Goal: Entertainment & Leisure: Browse casually

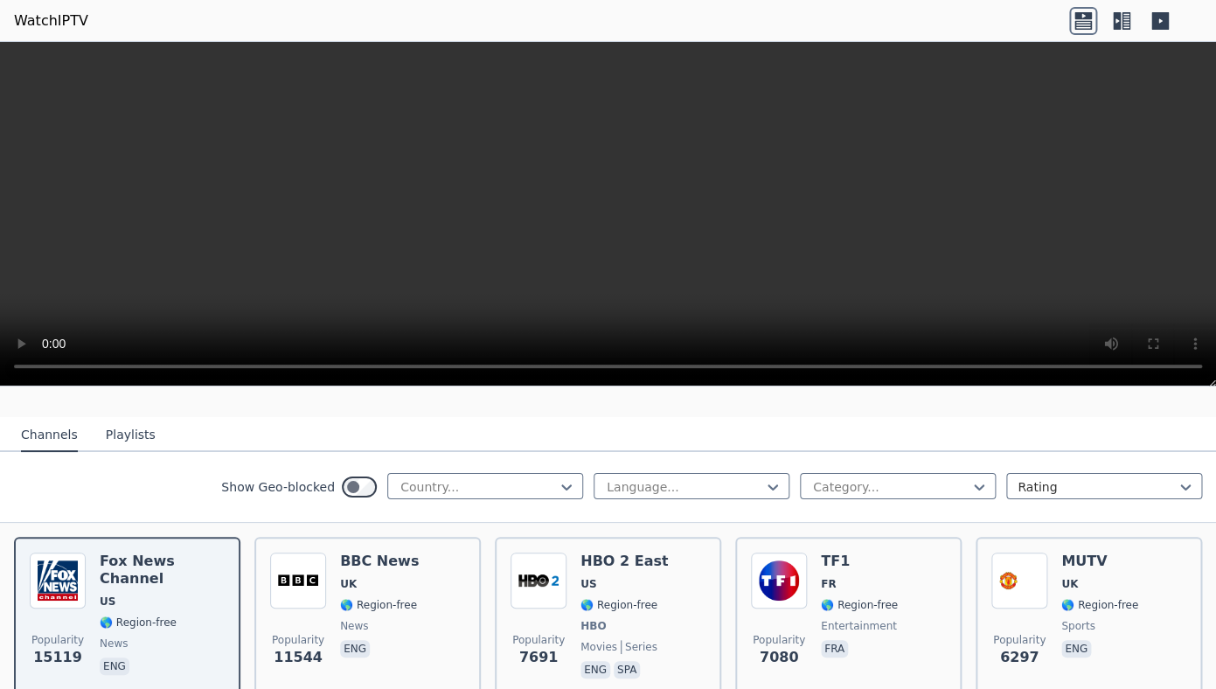
scroll to position [249, 0]
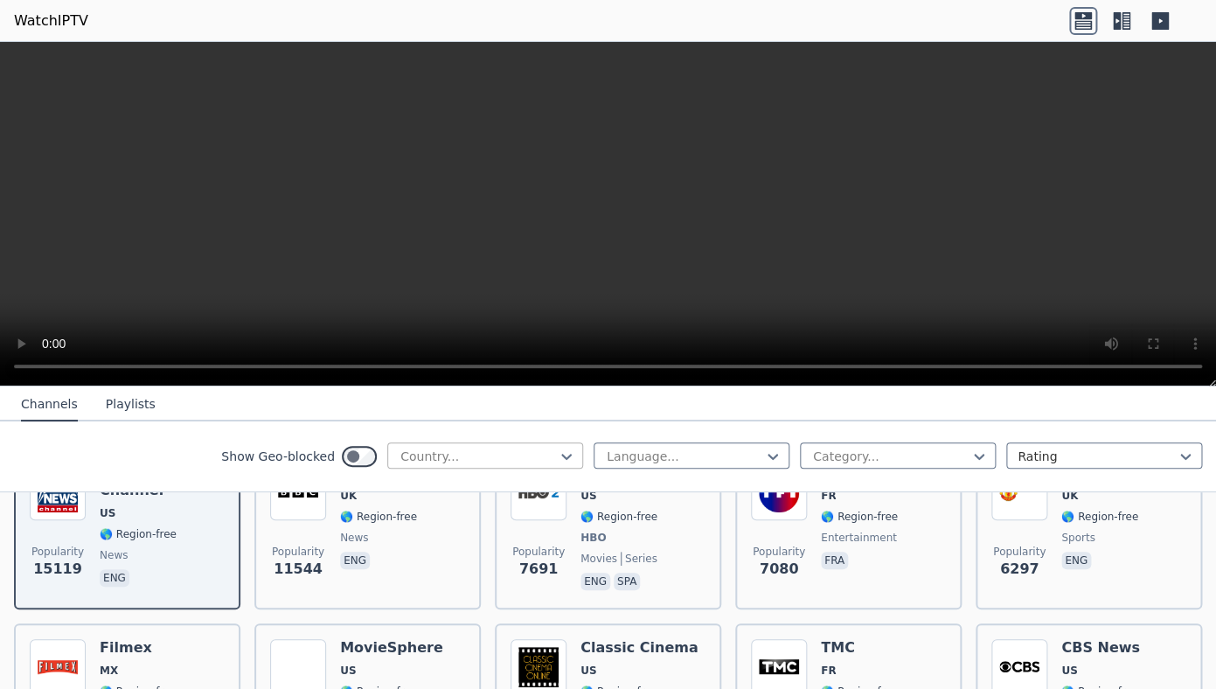
click at [479, 458] on div at bounding box center [478, 456] width 159 height 17
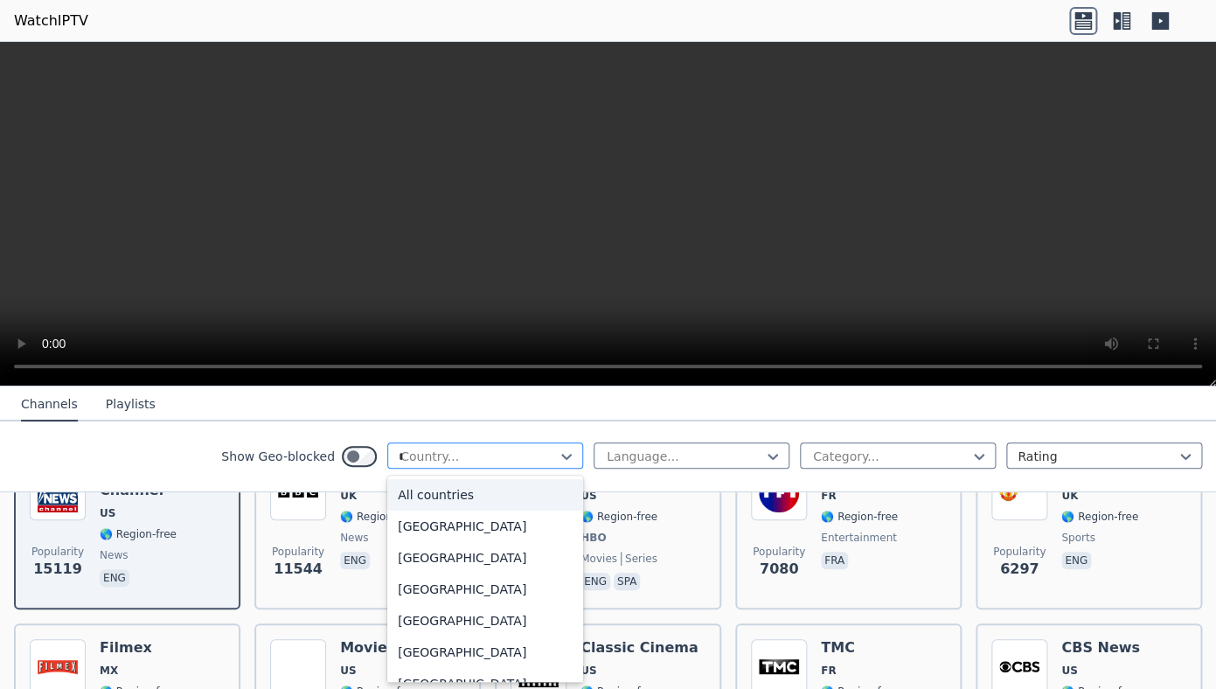
type input "**"
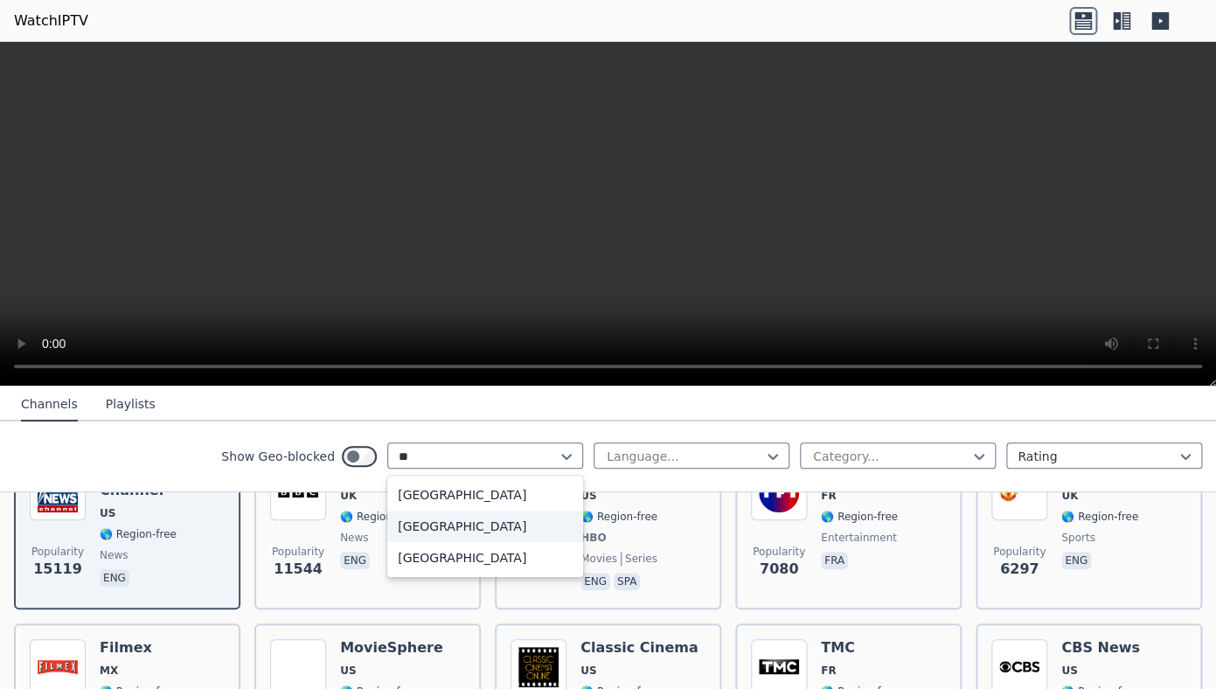
click at [481, 531] on div "[GEOGRAPHIC_DATA]" at bounding box center [485, 525] width 196 height 31
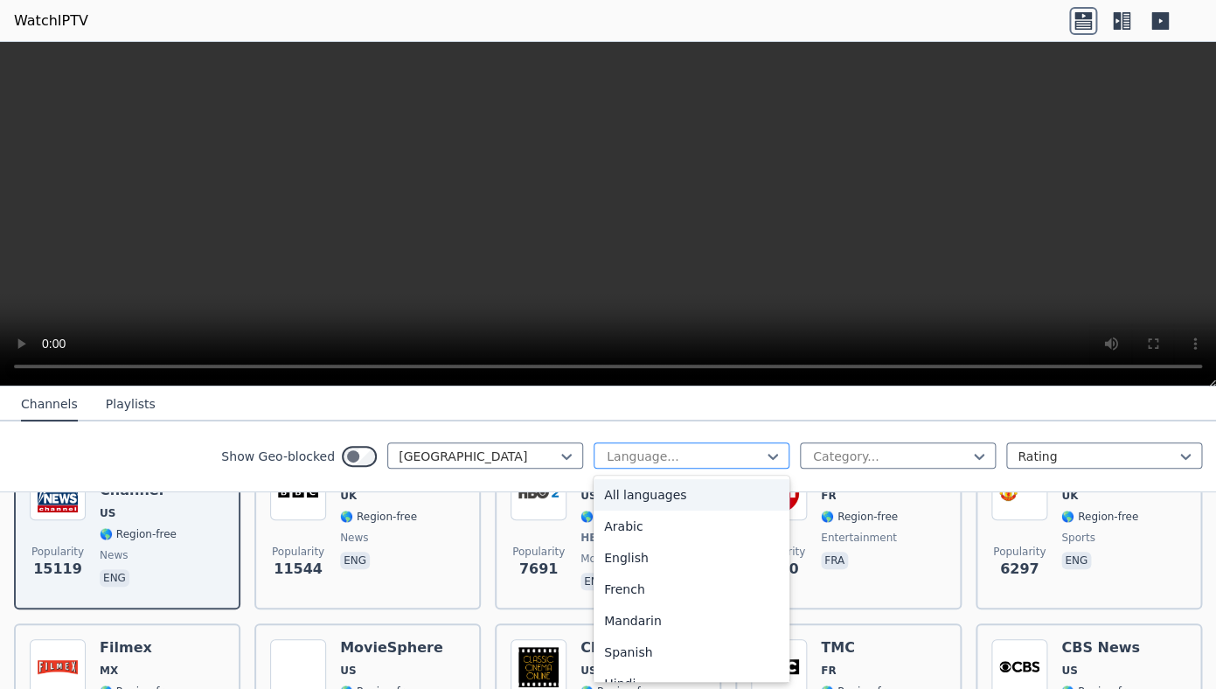
click at [633, 458] on div at bounding box center [684, 456] width 159 height 17
click at [486, 462] on div at bounding box center [478, 456] width 159 height 17
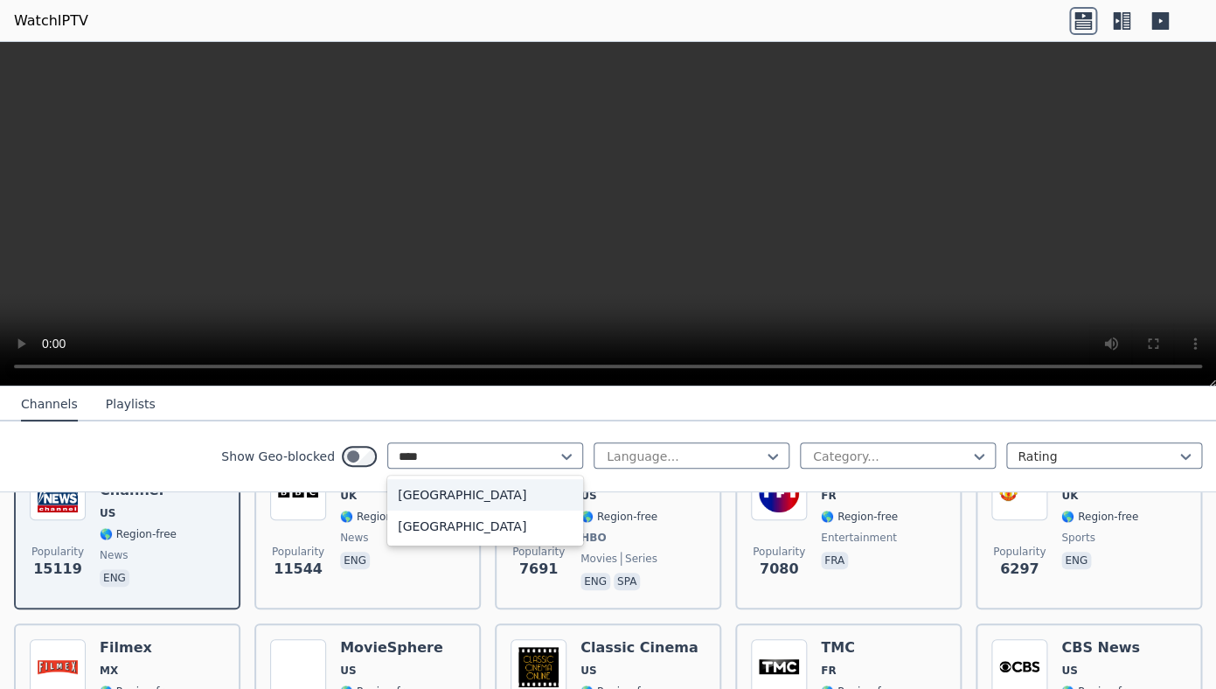
type input "*****"
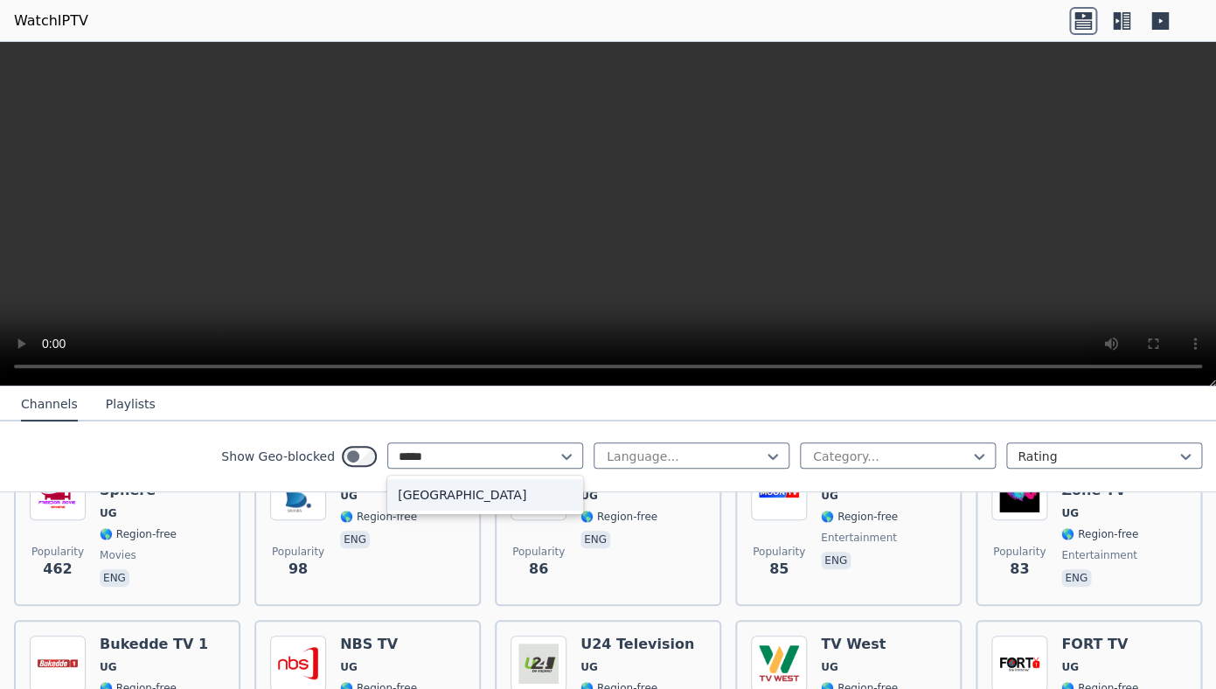
click at [448, 493] on div "[GEOGRAPHIC_DATA]" at bounding box center [485, 494] width 196 height 31
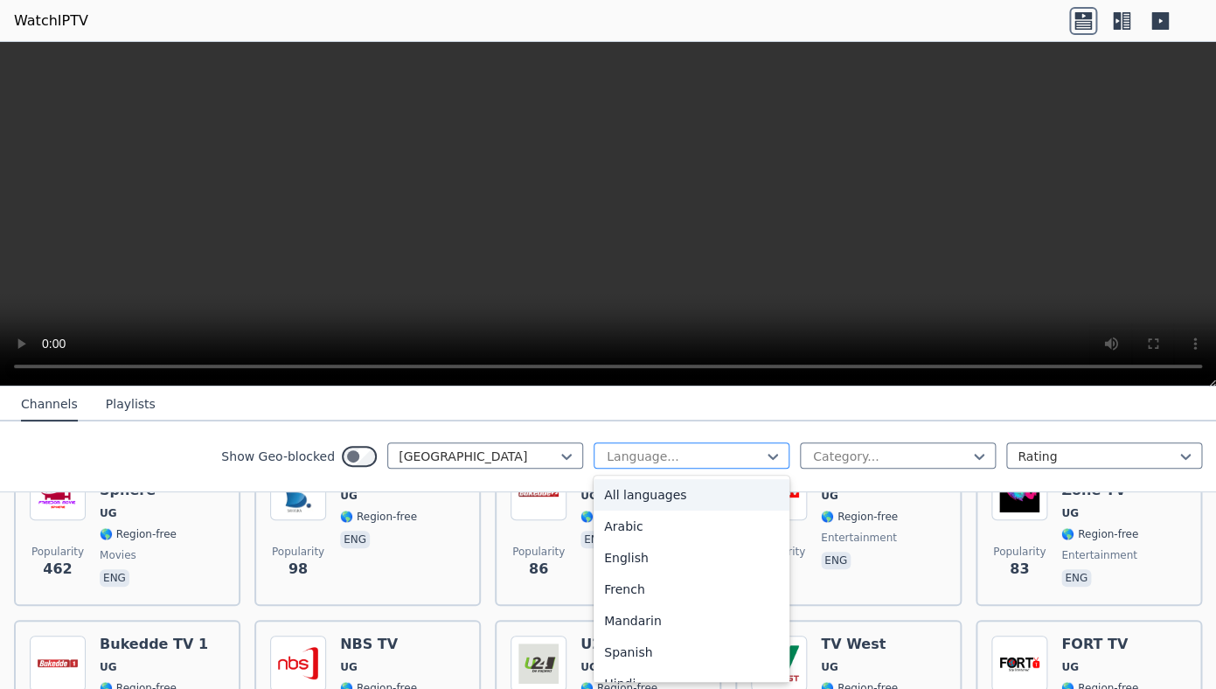
click at [627, 455] on div at bounding box center [684, 456] width 159 height 17
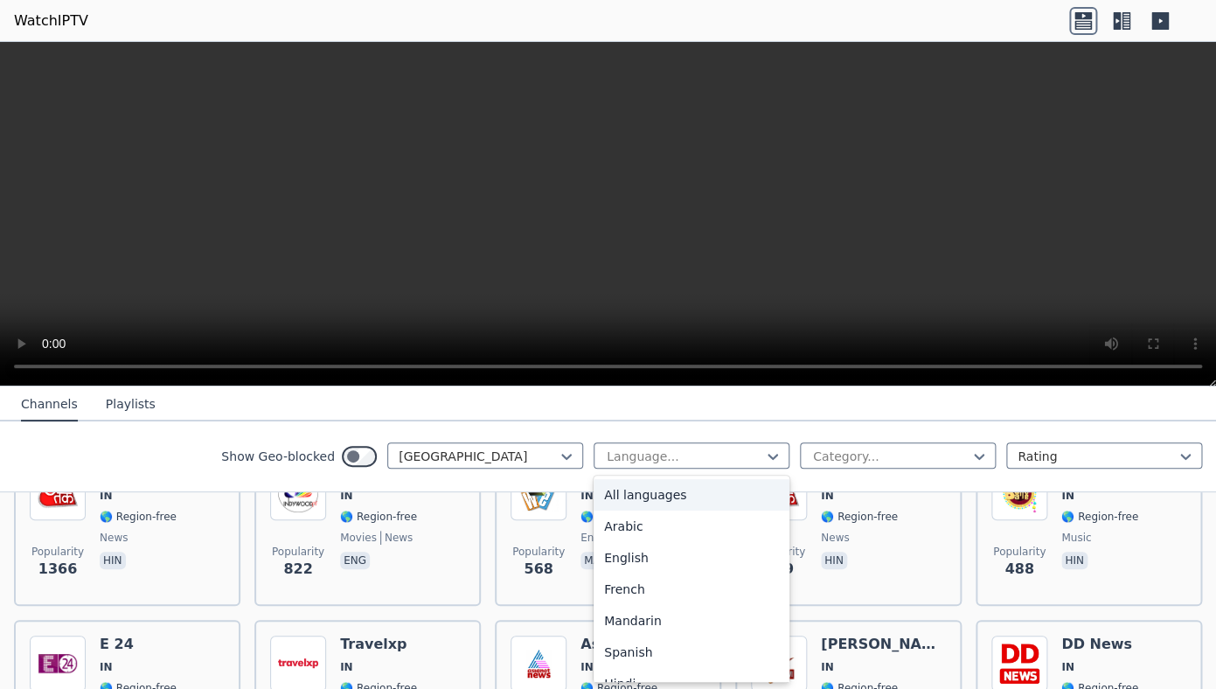
click at [634, 503] on div "All languages" at bounding box center [692, 494] width 196 height 31
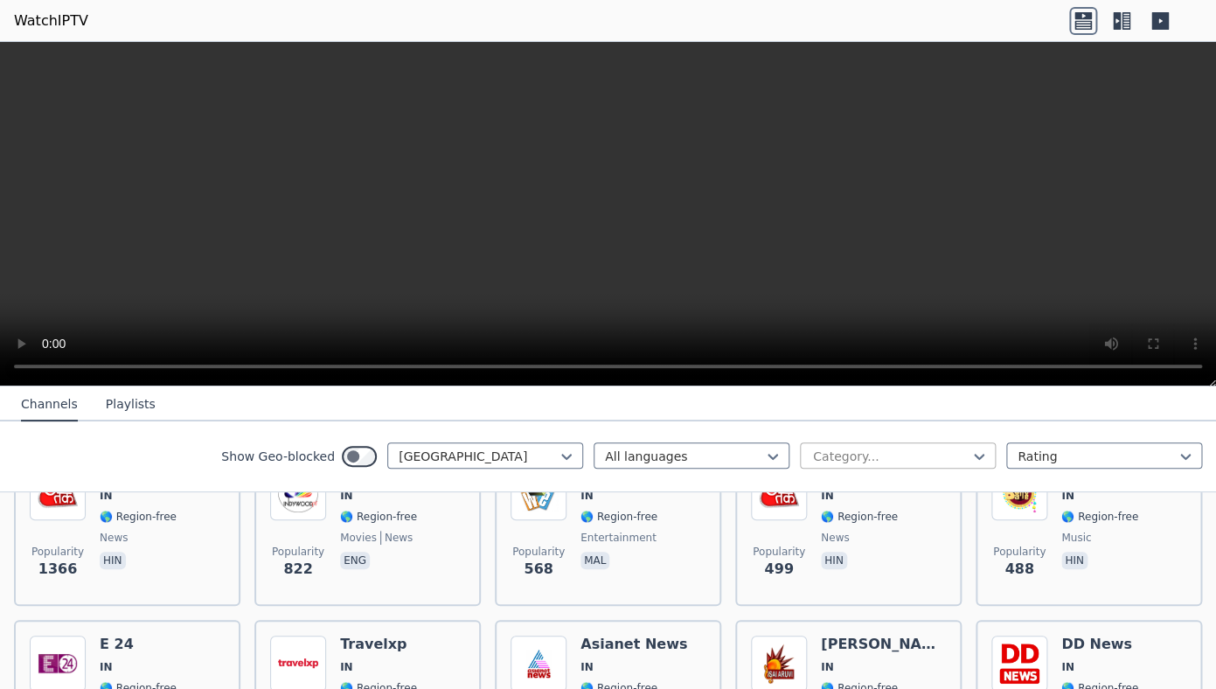
click at [847, 467] on div "Category..." at bounding box center [898, 455] width 196 height 26
type input "*"
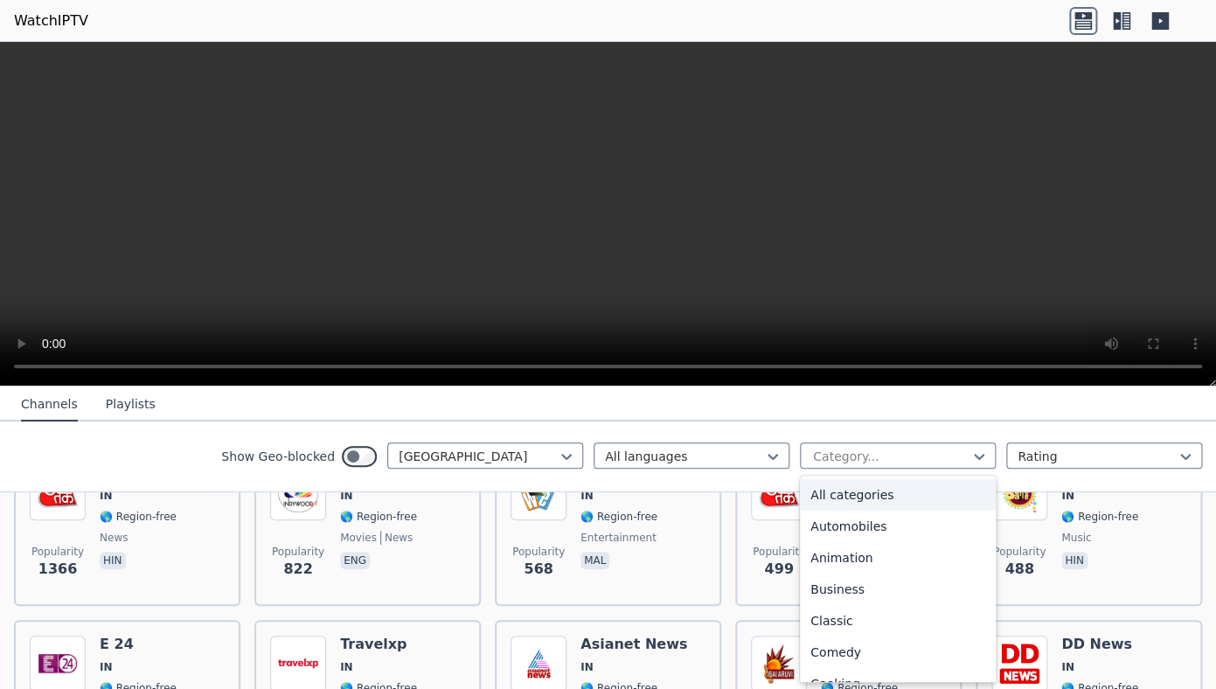
click at [919, 506] on div "All categories" at bounding box center [898, 494] width 196 height 31
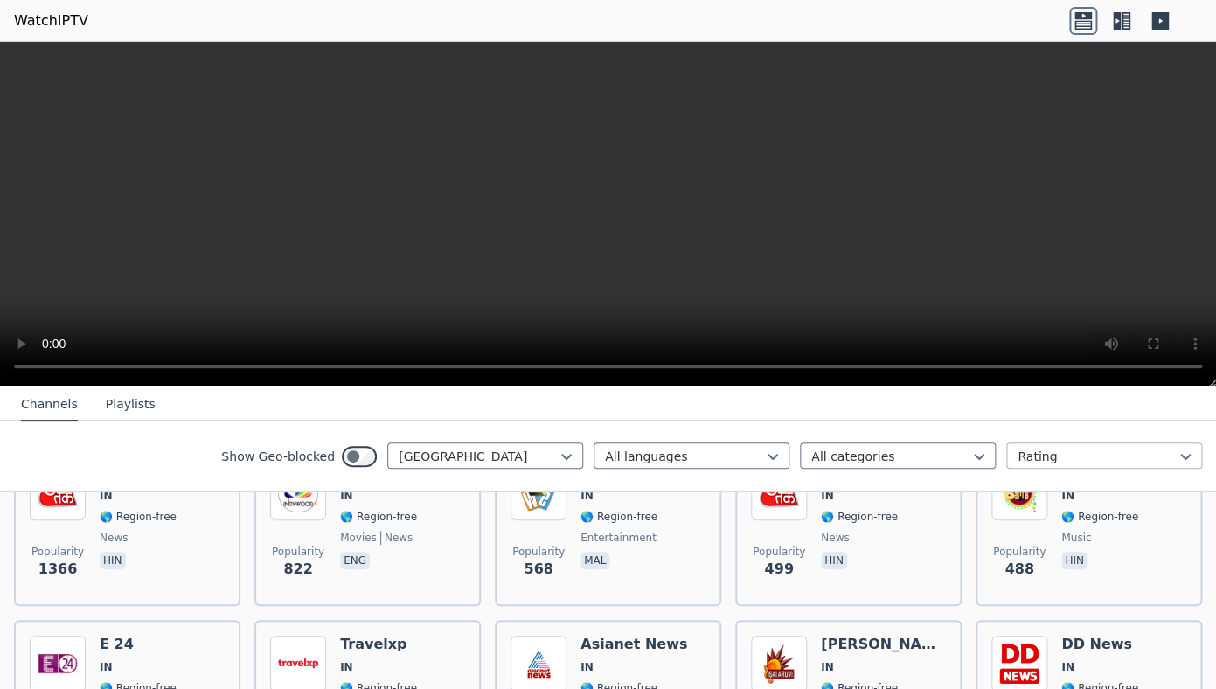
click at [1061, 459] on div at bounding box center [1096, 456] width 159 height 17
click at [1066, 425] on div "Show Geo-blocked India All languages All categories Rating" at bounding box center [608, 456] width 1216 height 71
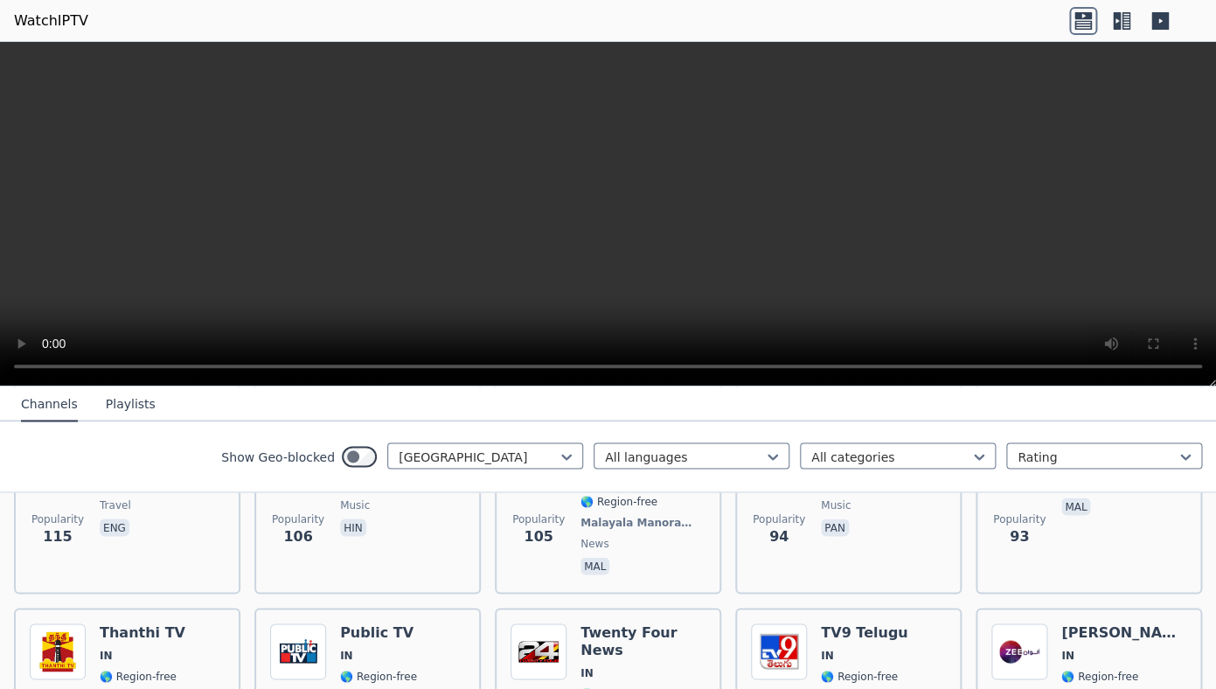
scroll to position [1196, 0]
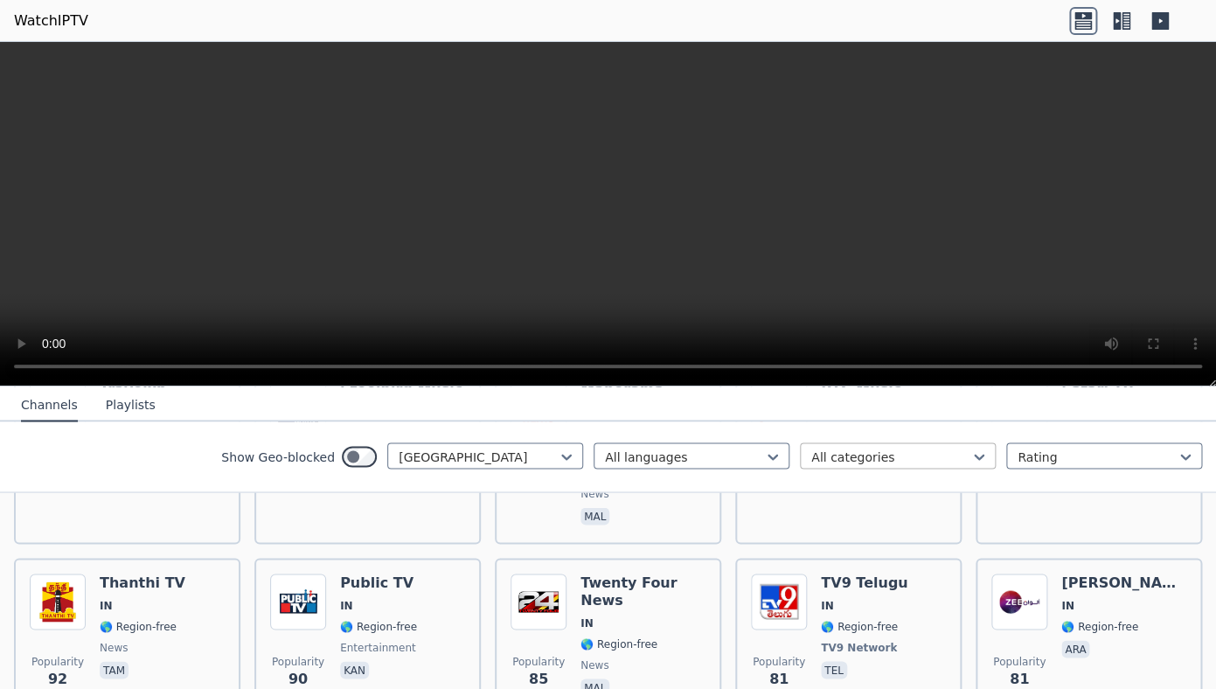
click at [915, 455] on div at bounding box center [890, 456] width 159 height 17
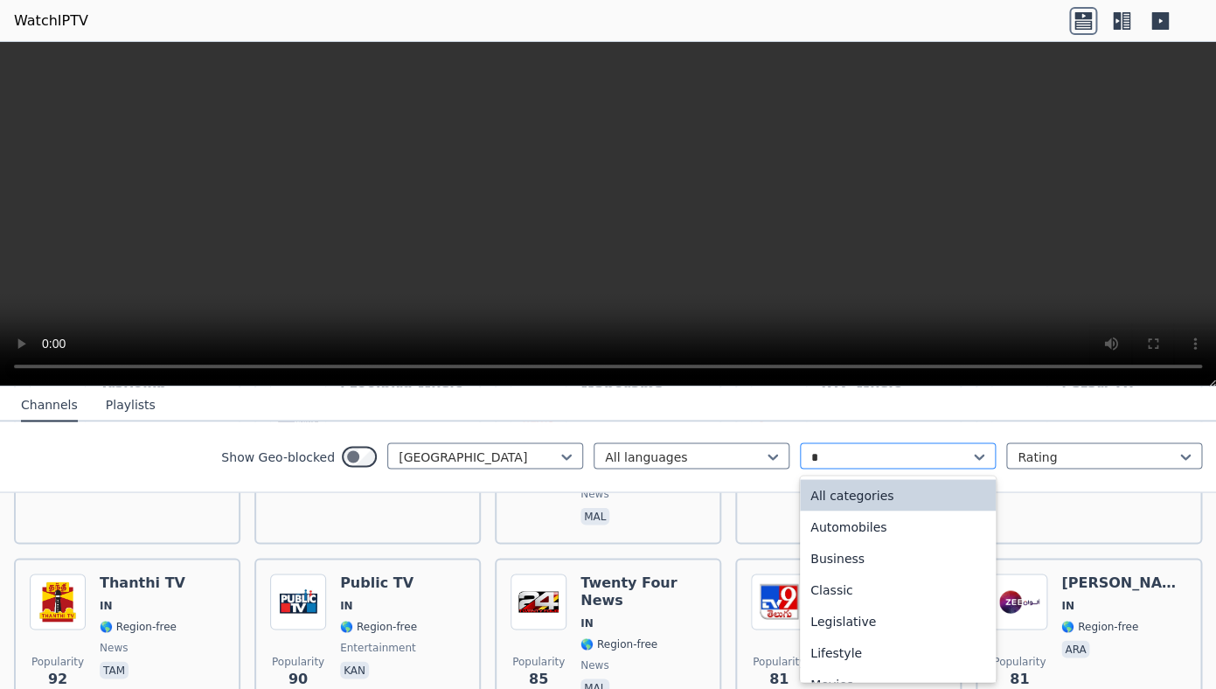
type input "**"
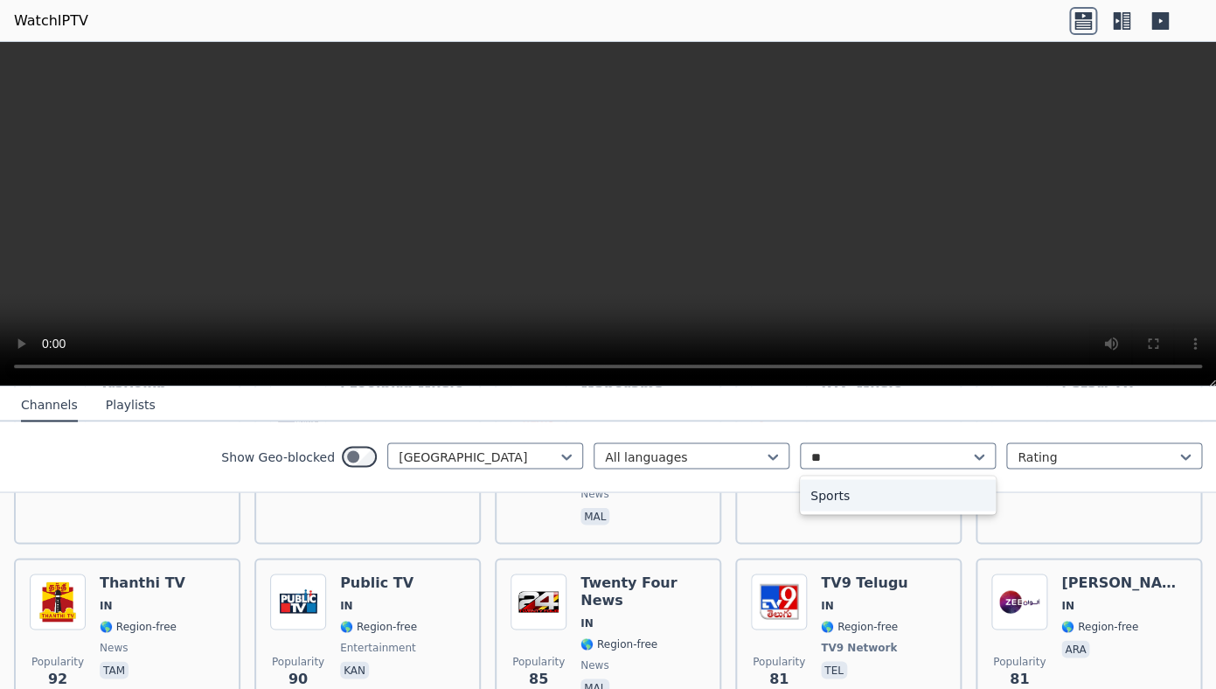
click at [862, 495] on div "Sports" at bounding box center [898, 494] width 196 height 31
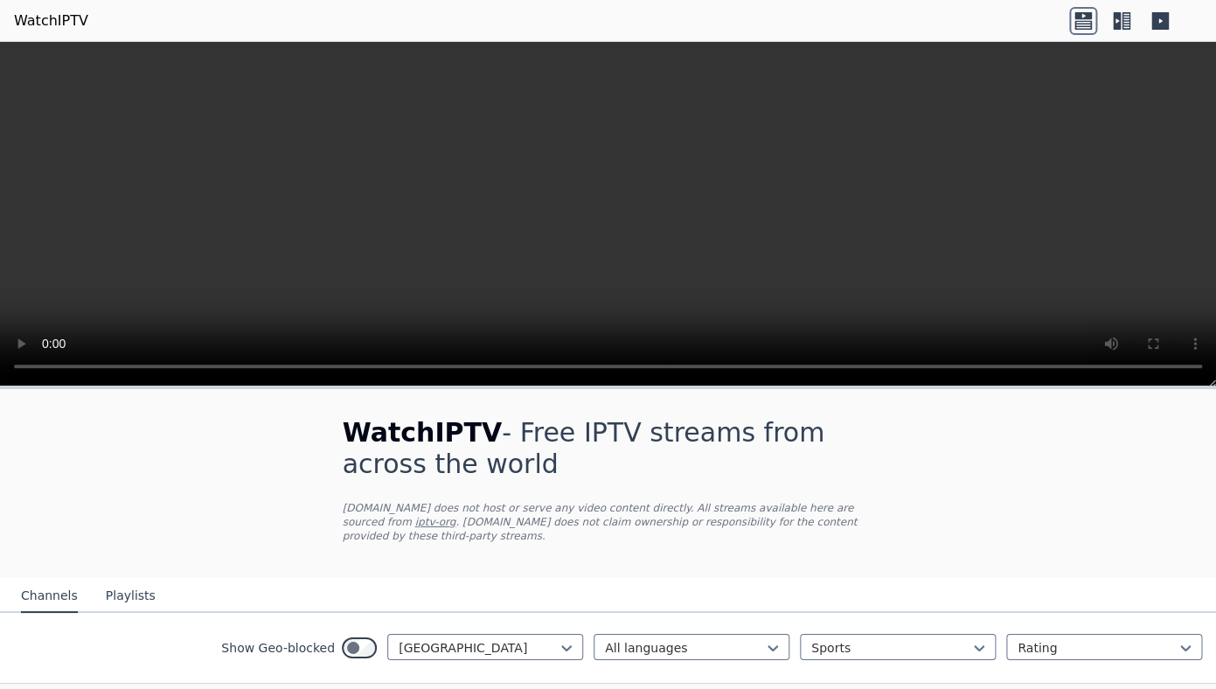
click at [939, 499] on div "WatchIPTV - Free IPTV streams from across the world [DOMAIN_NAME] does not host…" at bounding box center [608, 580] width 1216 height 382
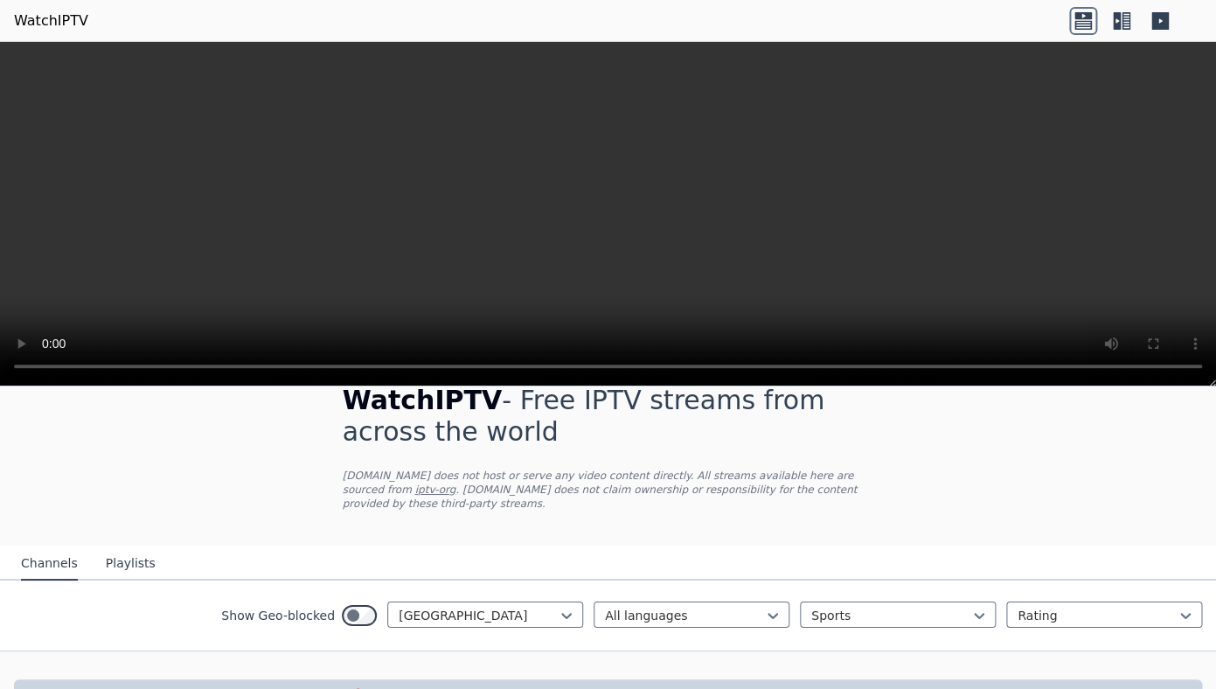
scroll to position [82, 0]
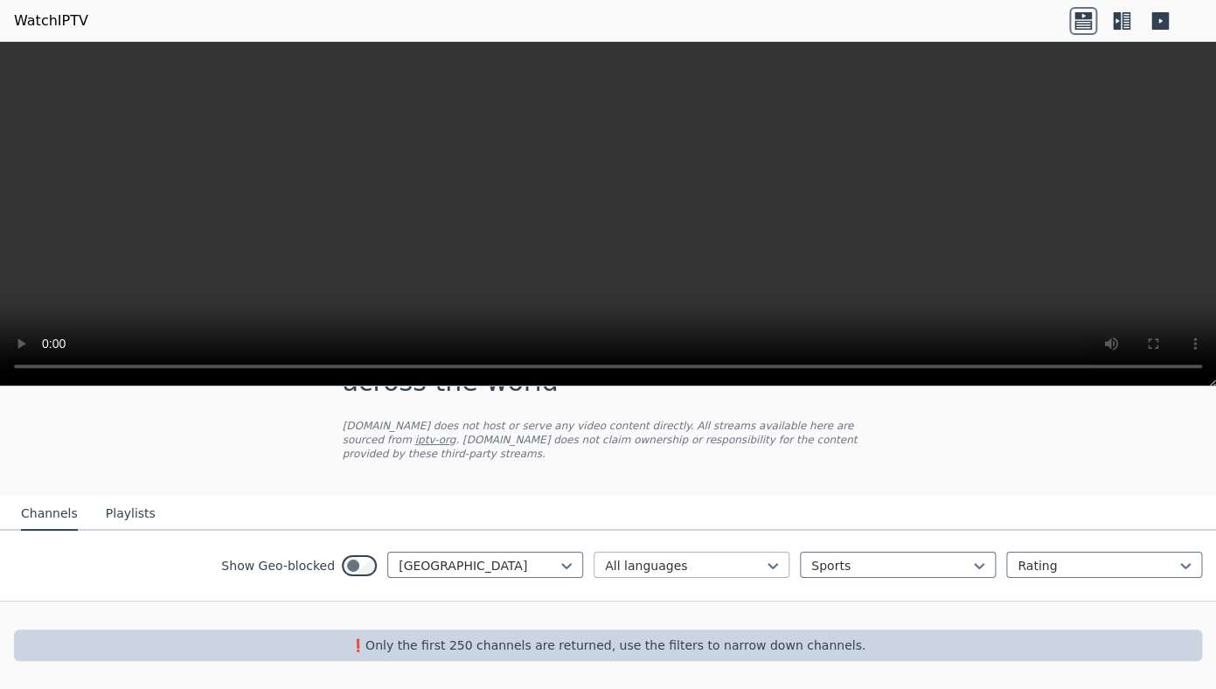
click at [743, 554] on div "All languages" at bounding box center [692, 565] width 196 height 26
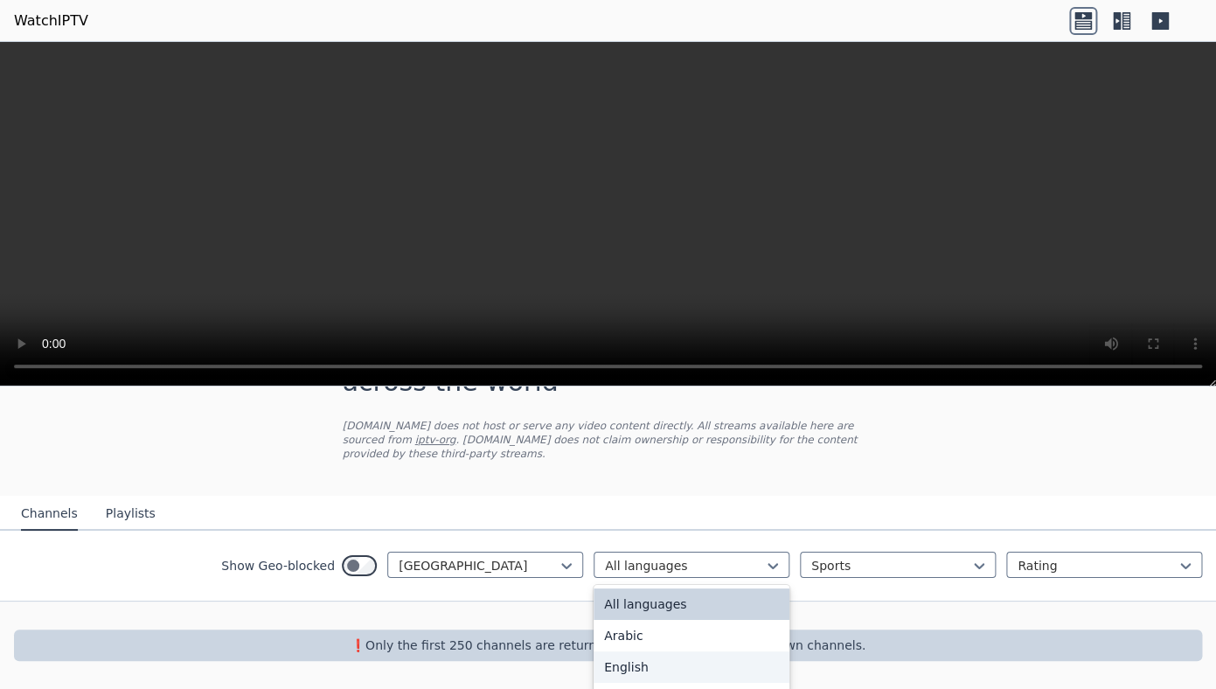
click at [663, 667] on div "English" at bounding box center [692, 666] width 196 height 31
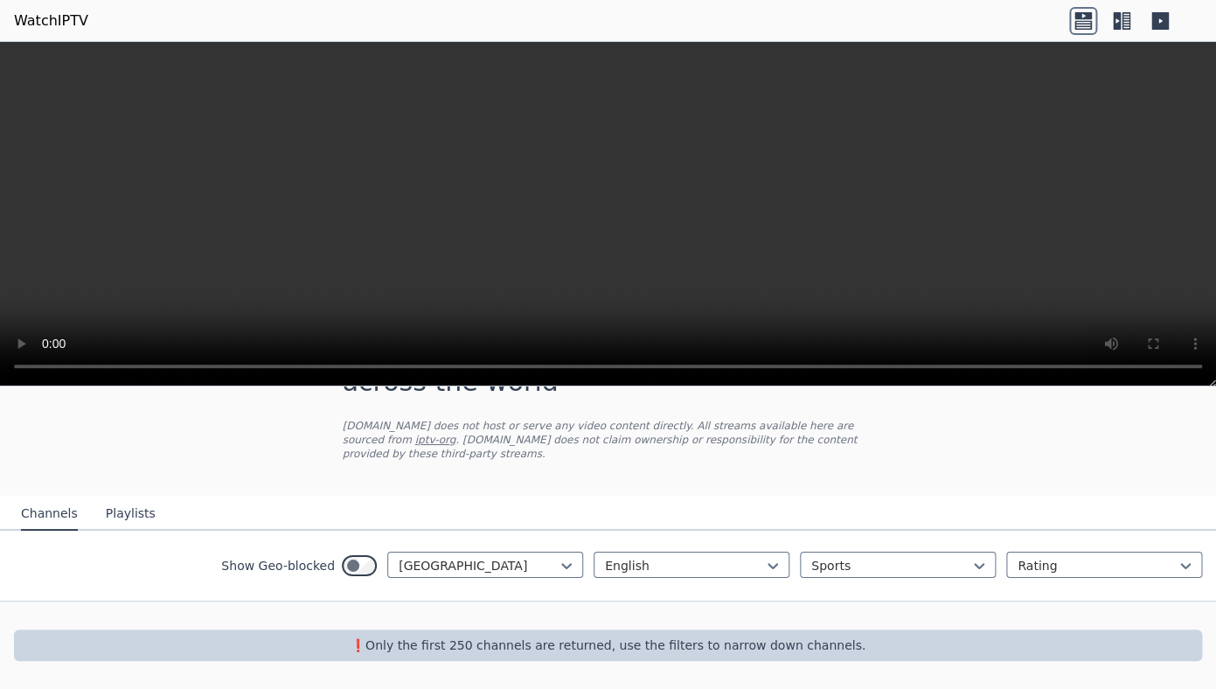
click at [824, 627] on div at bounding box center [608, 615] width 1216 height 28
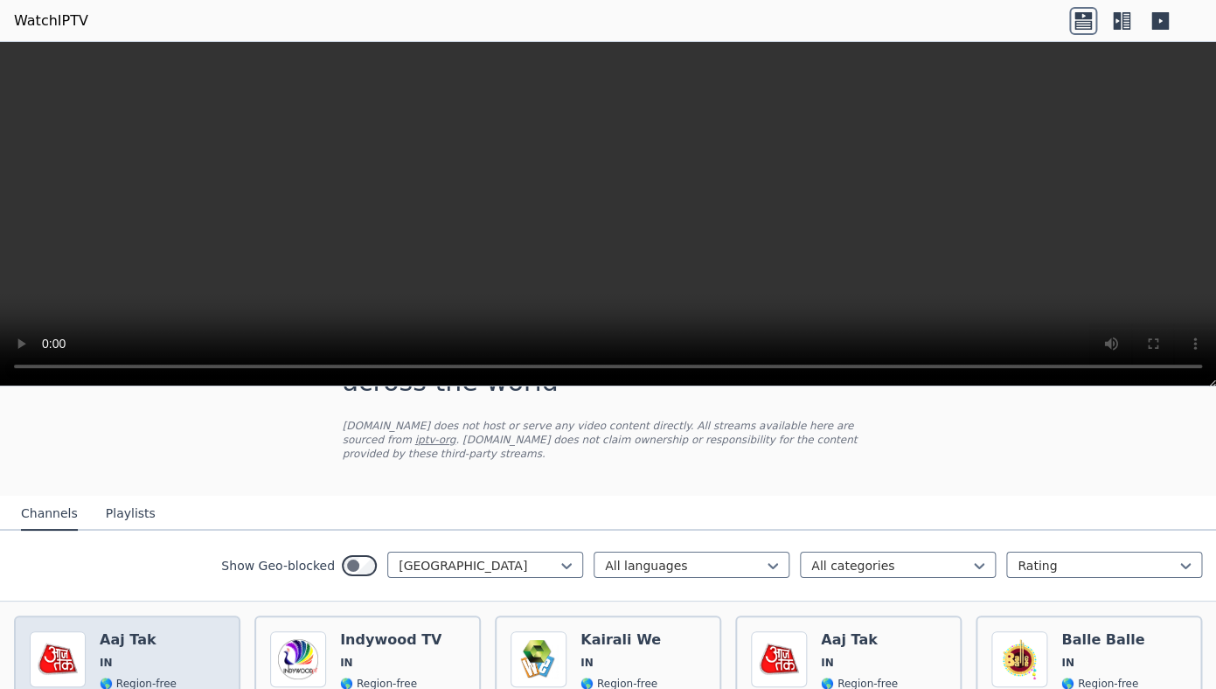
click at [198, 656] on div "Popularity 1366 Aaj Tak IN 🌎 Region-free news hin" at bounding box center [127, 694] width 195 height 126
click at [583, 484] on div "WatchIPTV - Free IPTV streams from across the world [DOMAIN_NAME] does not host…" at bounding box center [608, 401] width 587 height 189
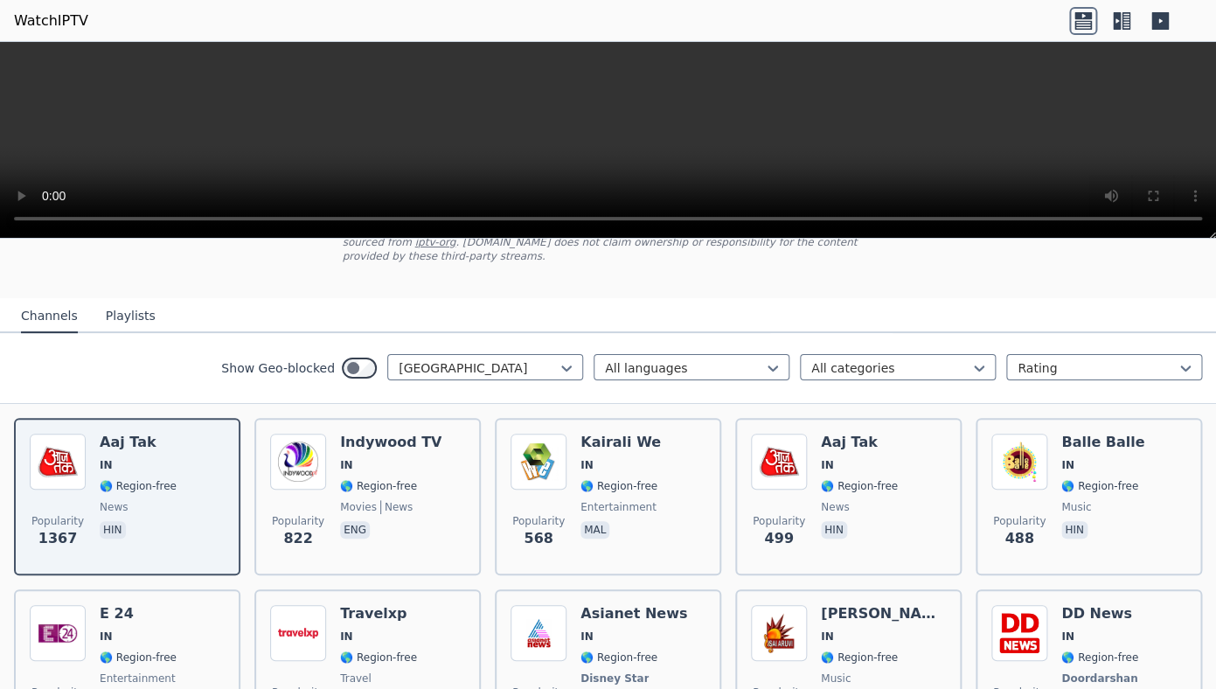
click at [844, 399] on div "Show Geo-blocked India All languages All categories Rating" at bounding box center [608, 368] width 1216 height 71
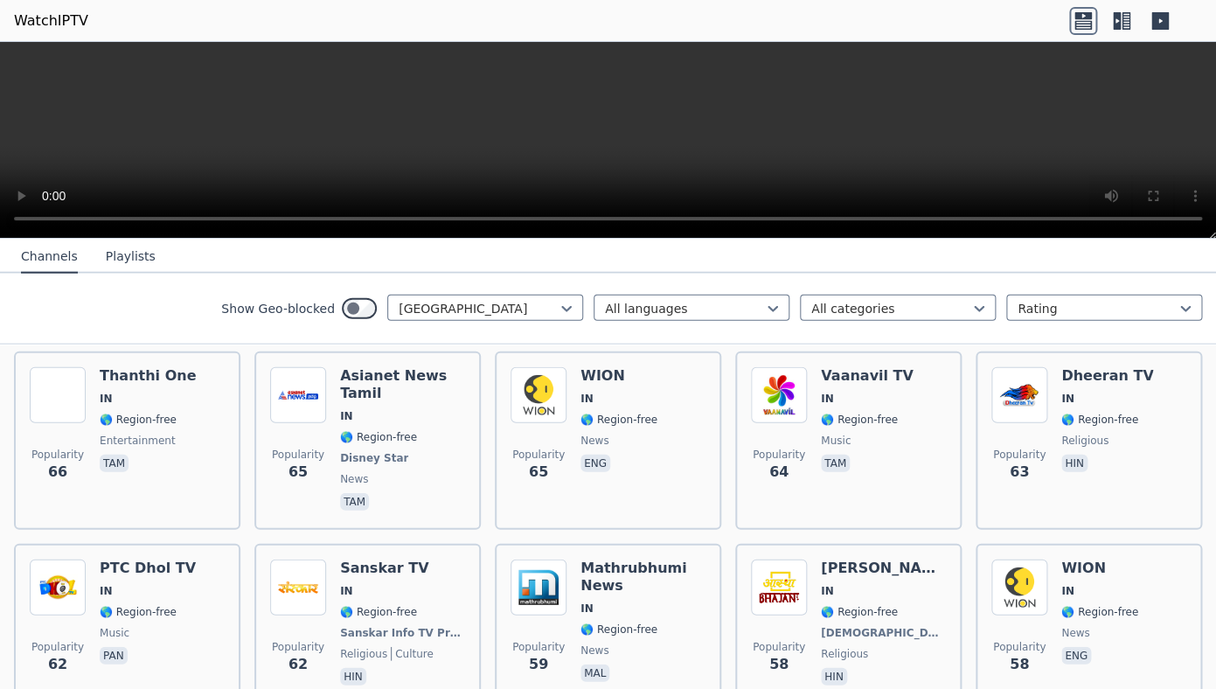
scroll to position [1627, 0]
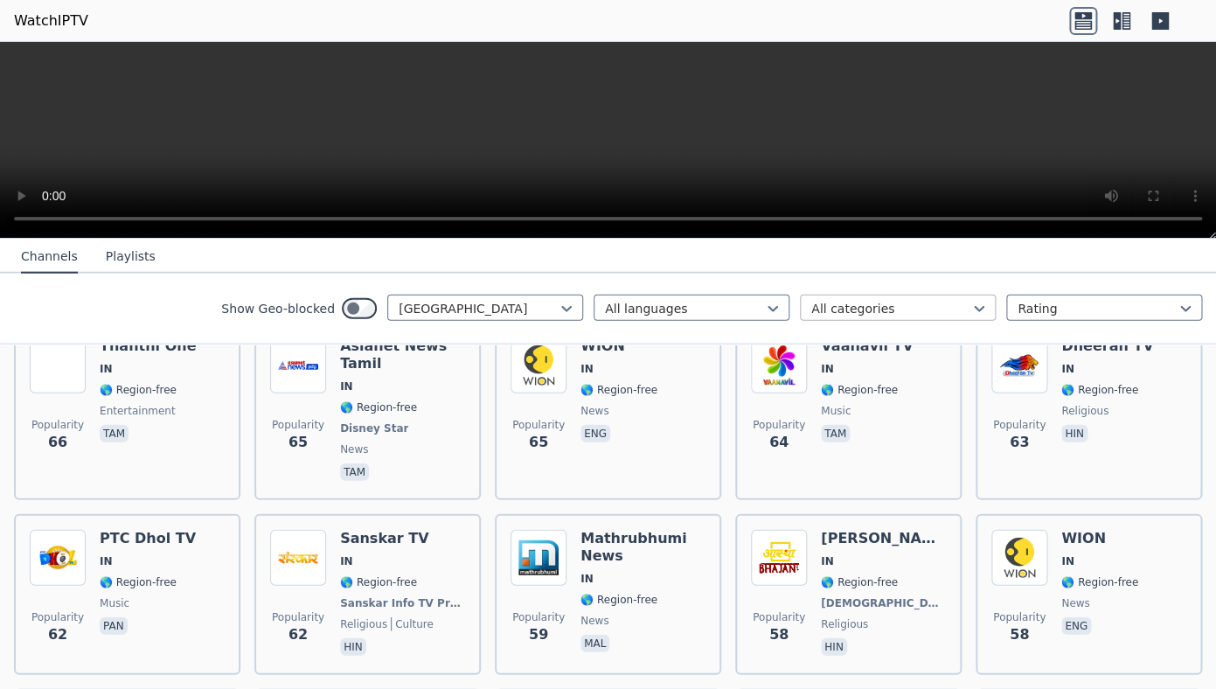
click at [867, 312] on div at bounding box center [890, 308] width 159 height 17
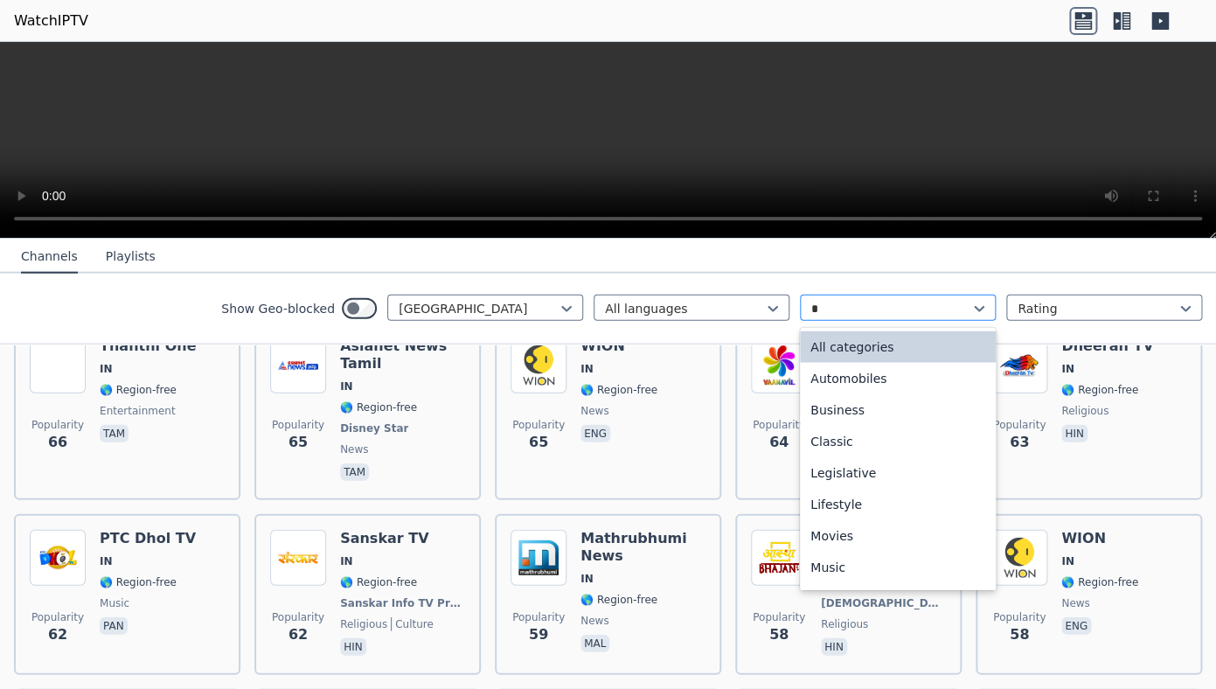
type input "**"
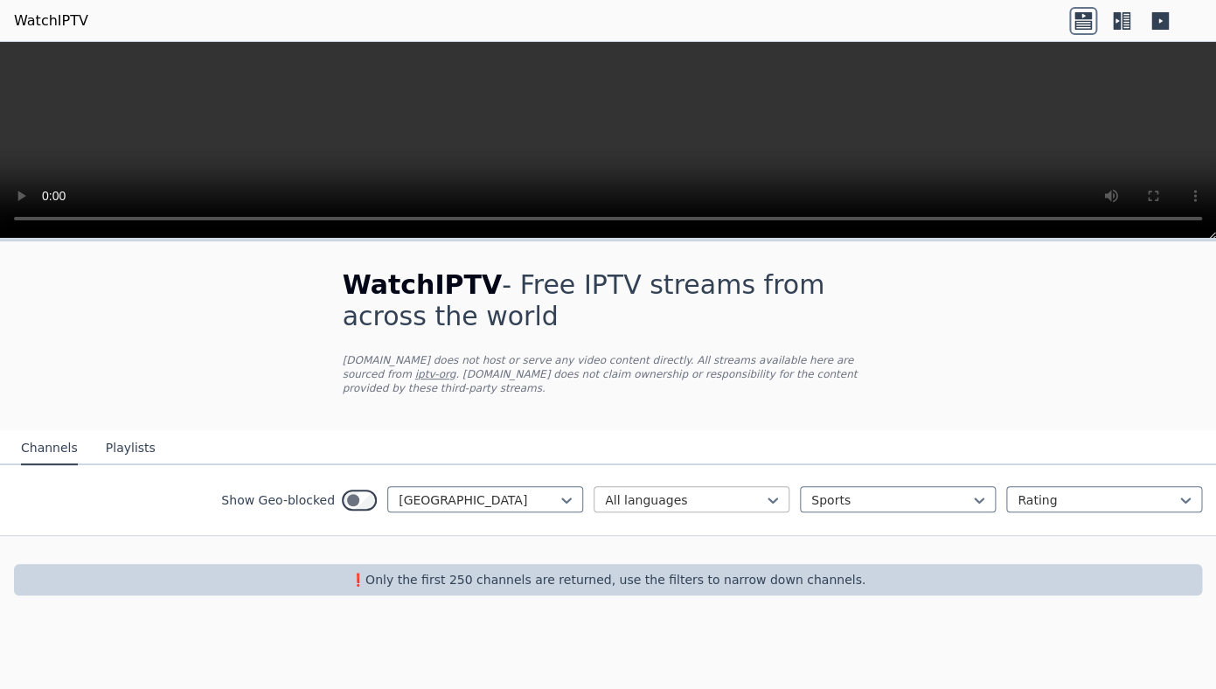
click at [664, 497] on div at bounding box center [684, 499] width 159 height 17
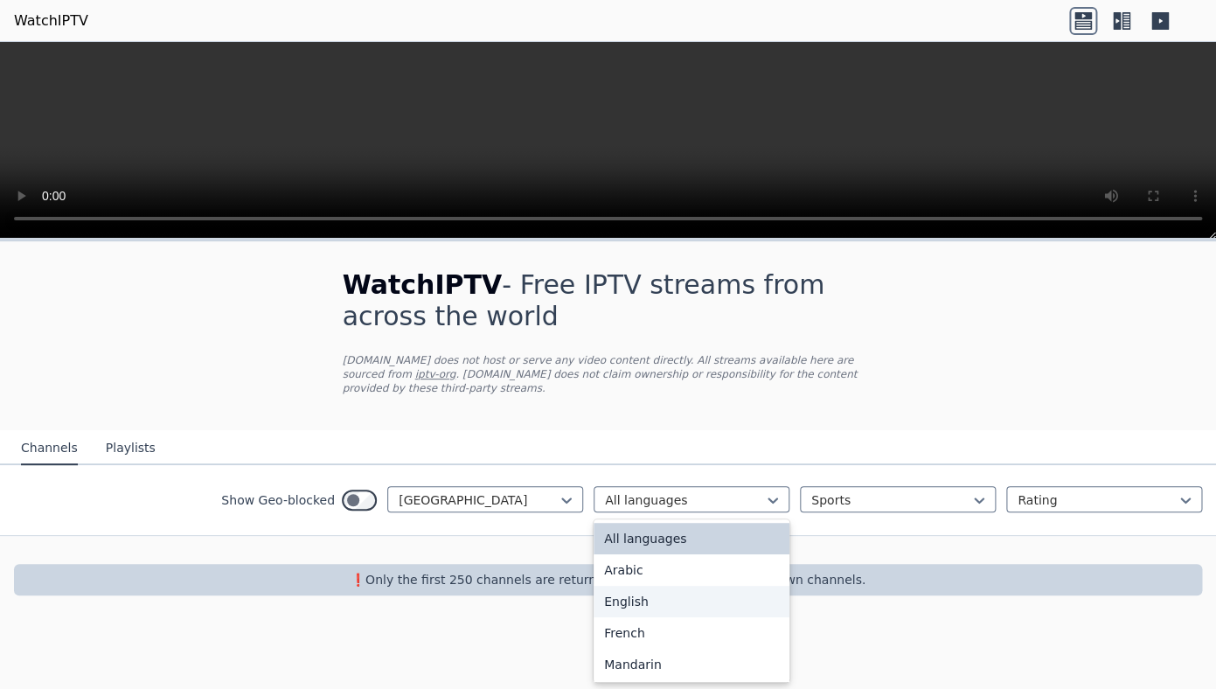
click at [642, 601] on div "English" at bounding box center [692, 601] width 196 height 31
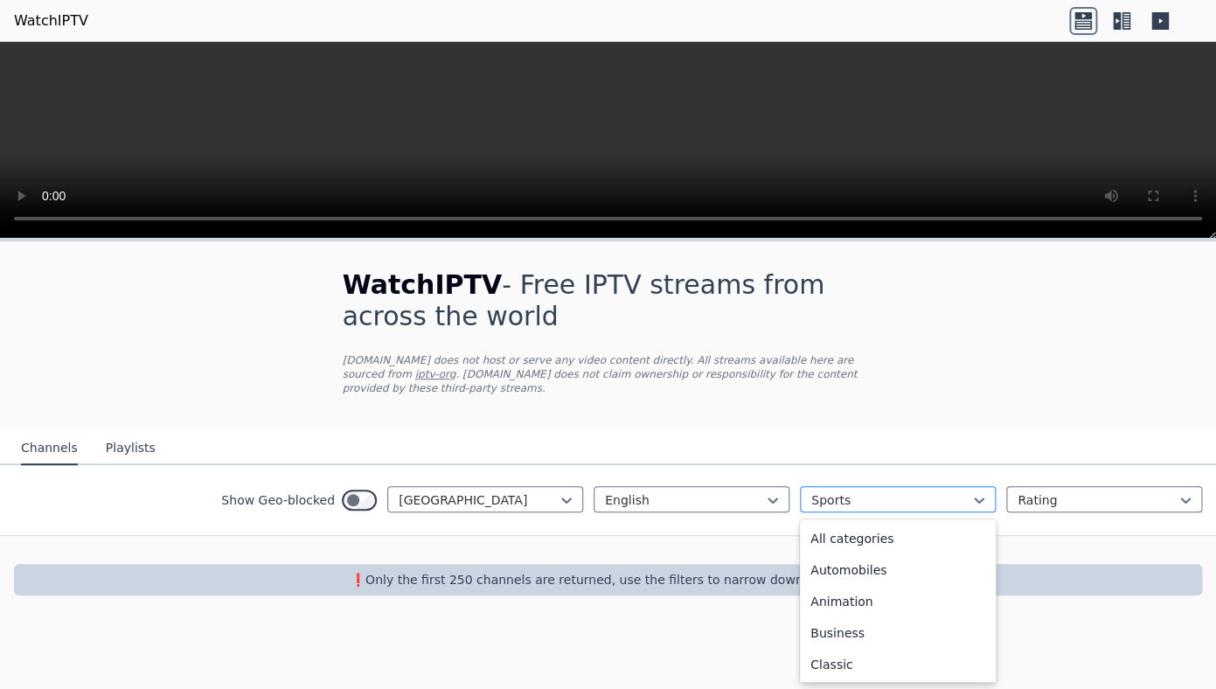
click at [967, 490] on div "Sports" at bounding box center [898, 499] width 196 height 26
click at [995, 642] on div "Religious" at bounding box center [898, 639] width 196 height 31
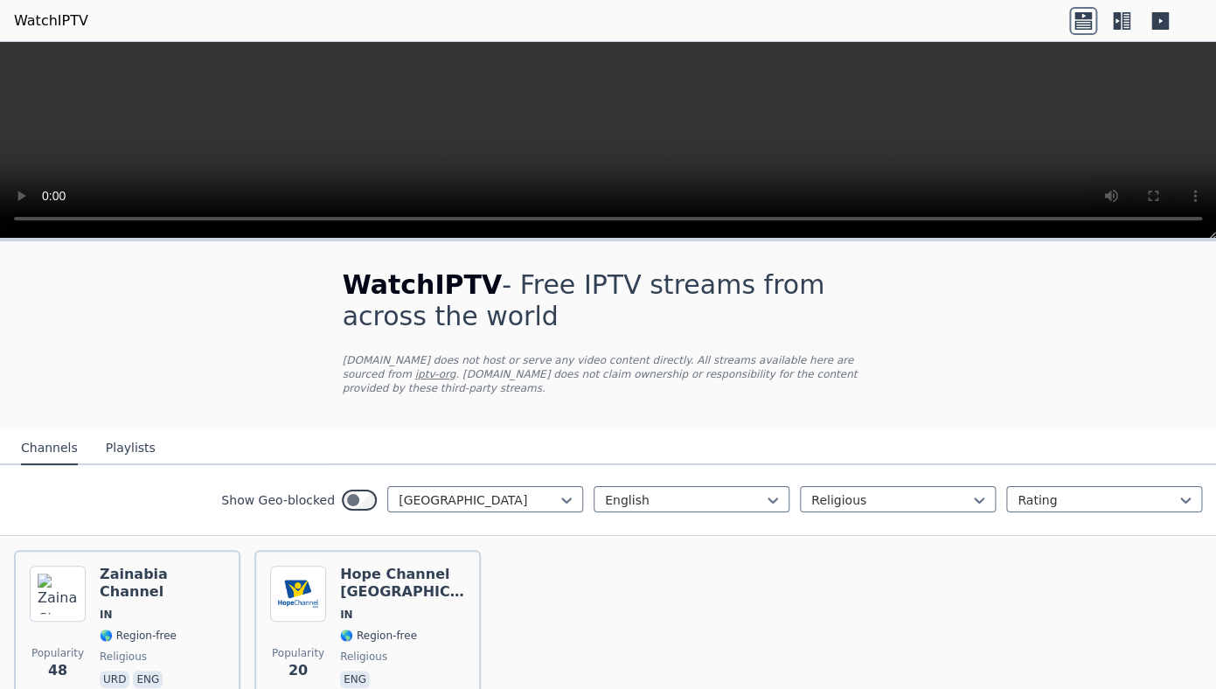
click at [914, 515] on div "Show Geo-blocked India English option Religious, selected. Religious Rating" at bounding box center [608, 500] width 1216 height 71
click at [929, 497] on div at bounding box center [890, 499] width 159 height 17
click at [908, 541] on div "All categories" at bounding box center [898, 538] width 196 height 31
click at [1040, 607] on div "Popularity 48 Zainabia Channel IN 🌎 Region-free religious urd eng Popularity 20…" at bounding box center [608, 628] width 1216 height 185
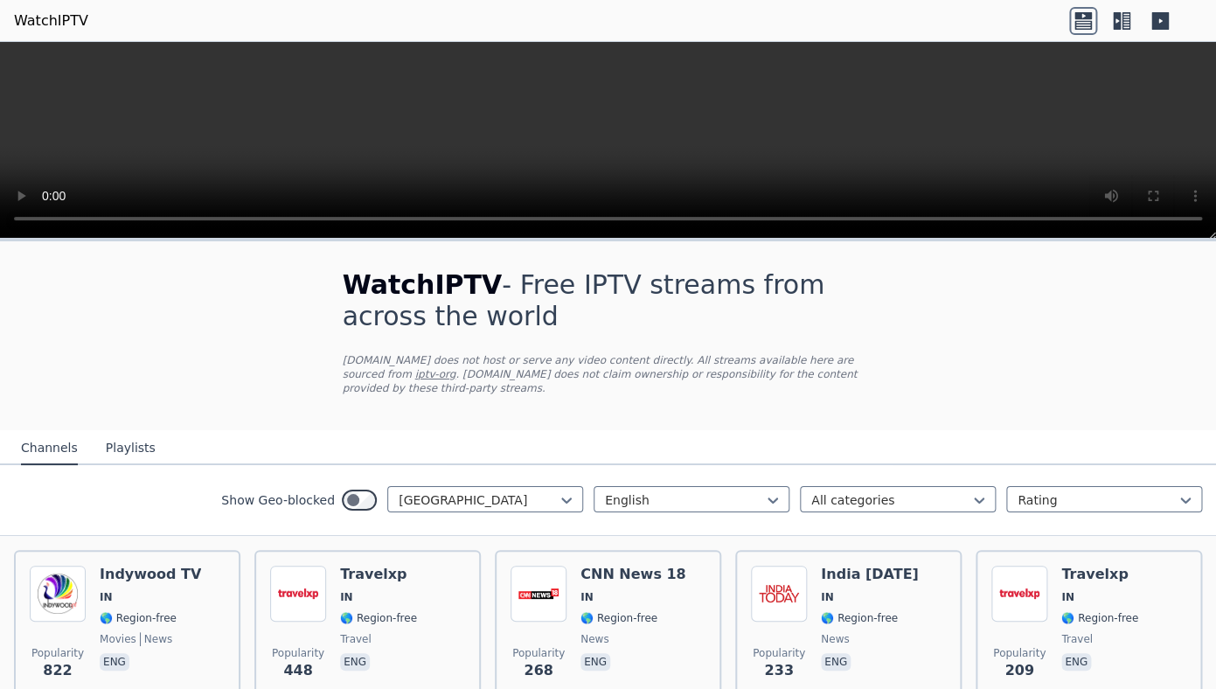
click at [106, 443] on button "Playlists" at bounding box center [131, 448] width 50 height 33
